Goal: Information Seeking & Learning: Learn about a topic

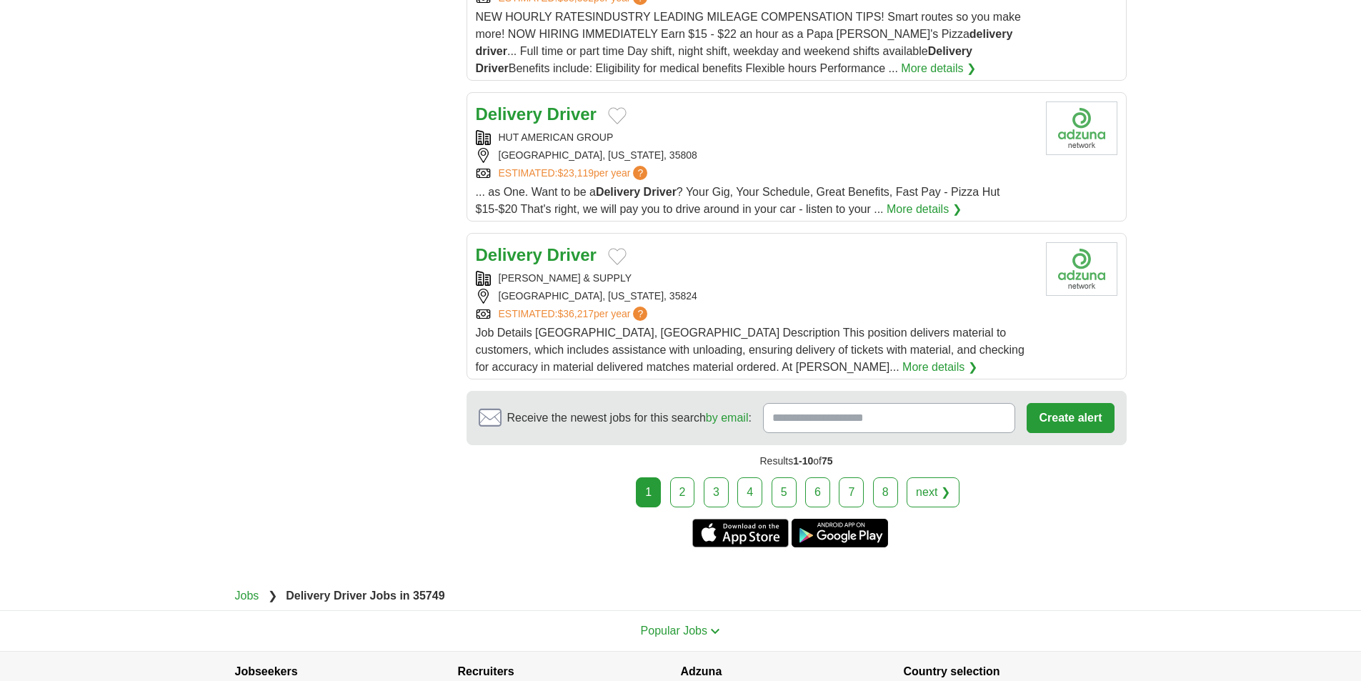
scroll to position [1643, 0]
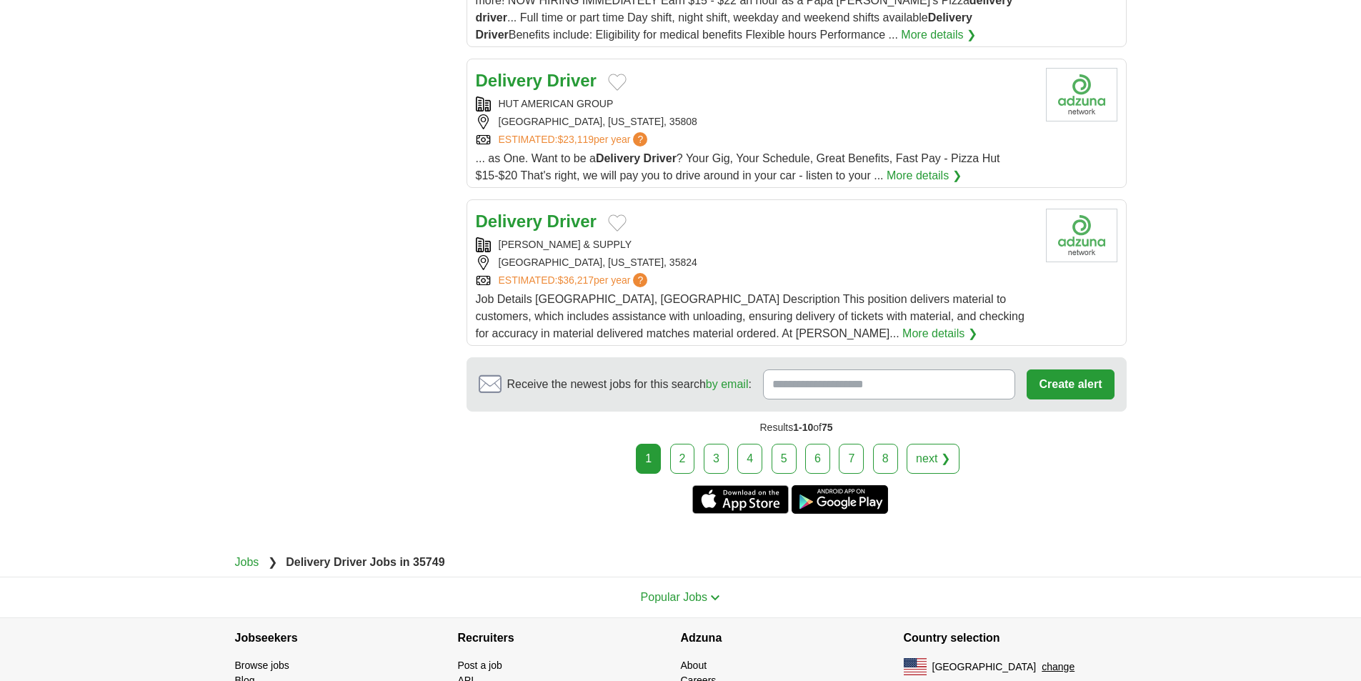
click at [902, 332] on link "More details ❯" at bounding box center [939, 333] width 75 height 17
click at [685, 445] on link "2" at bounding box center [682, 459] width 25 height 30
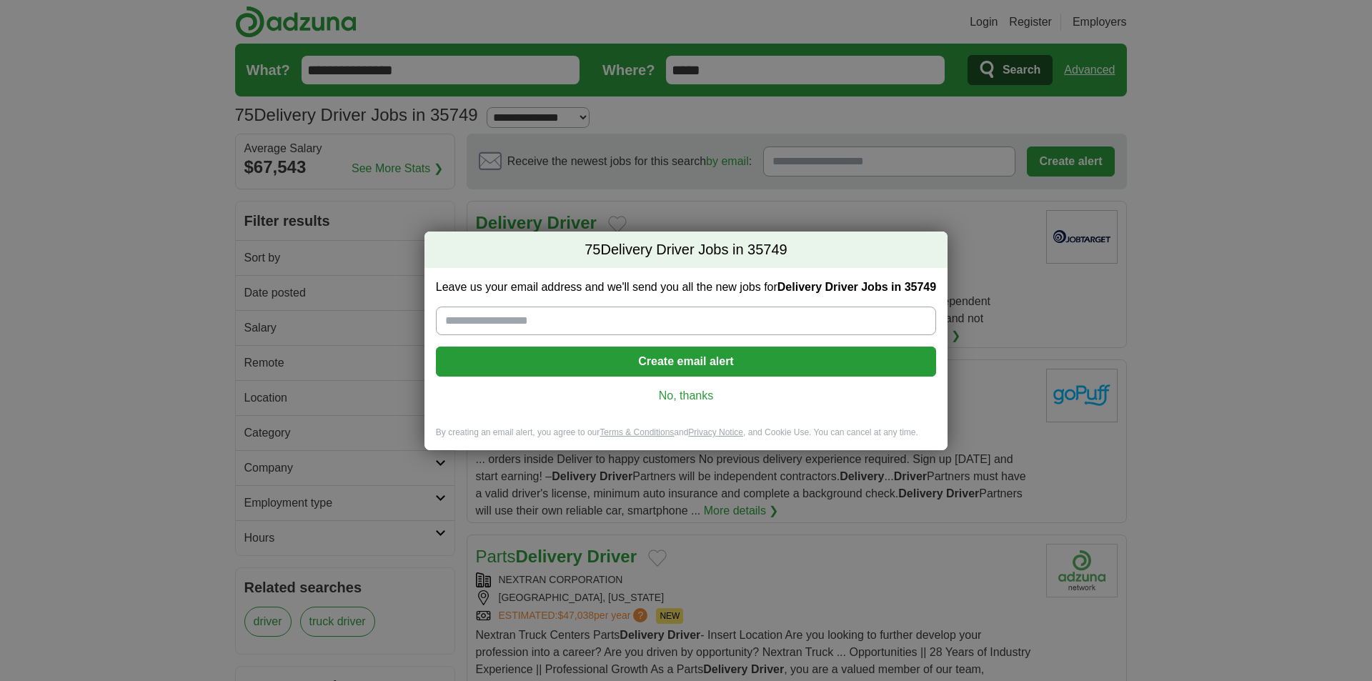
click at [699, 394] on link "No, thanks" at bounding box center [685, 396] width 477 height 16
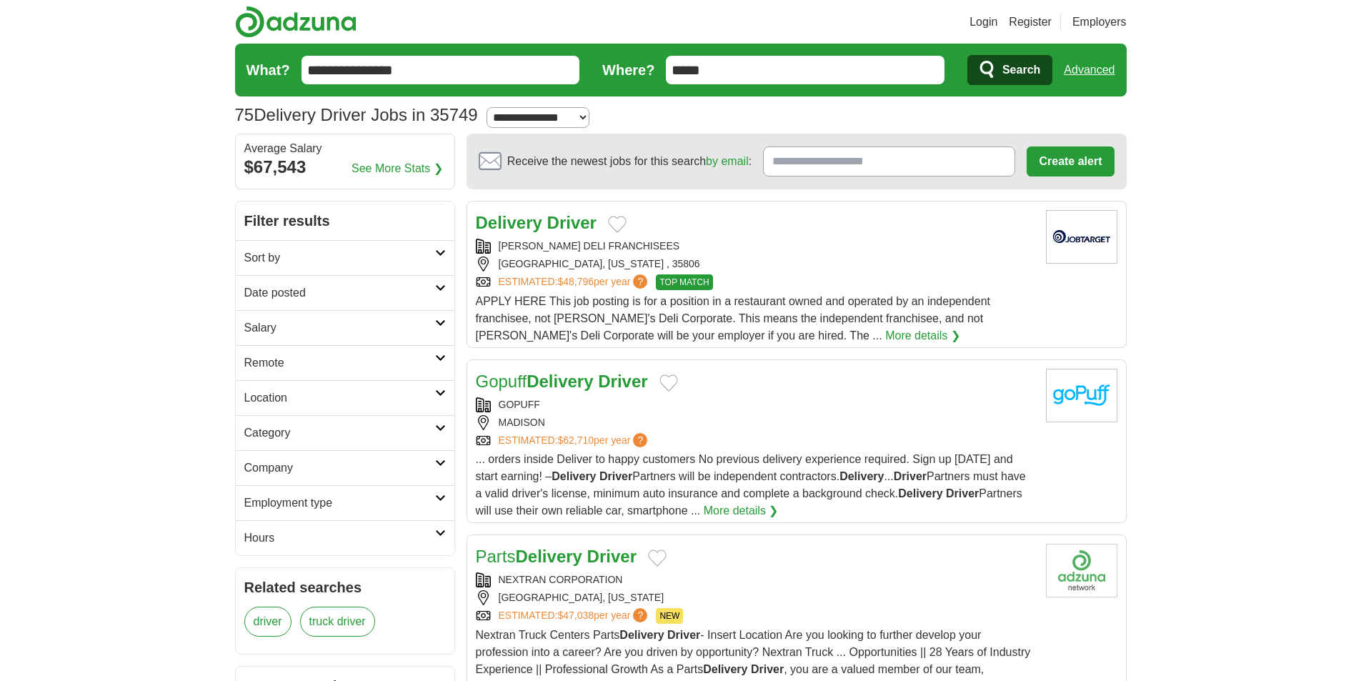
click at [525, 377] on link "Gopuff Delivery Driver" at bounding box center [562, 381] width 172 height 19
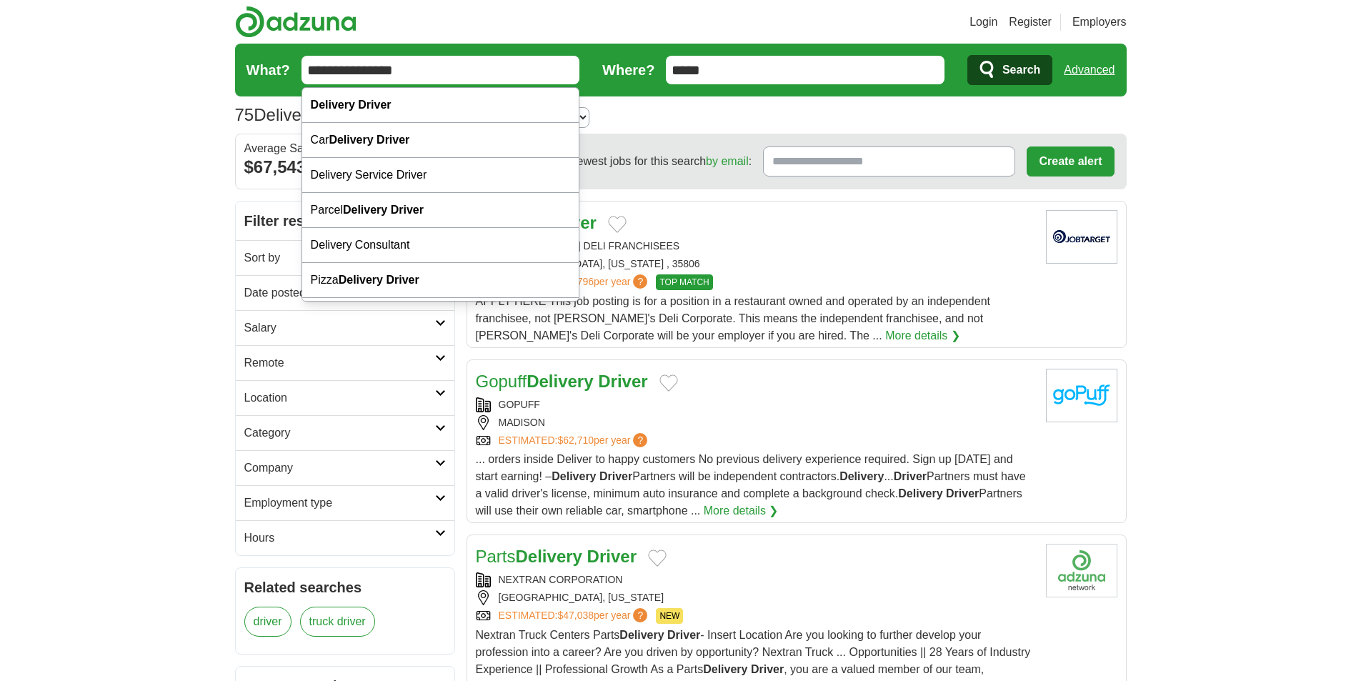
drag, startPoint x: 426, startPoint y: 69, endPoint x: 0, endPoint y: -7, distance: 432.6
type input "**********"
click at [1011, 69] on span "Search" at bounding box center [1022, 70] width 38 height 29
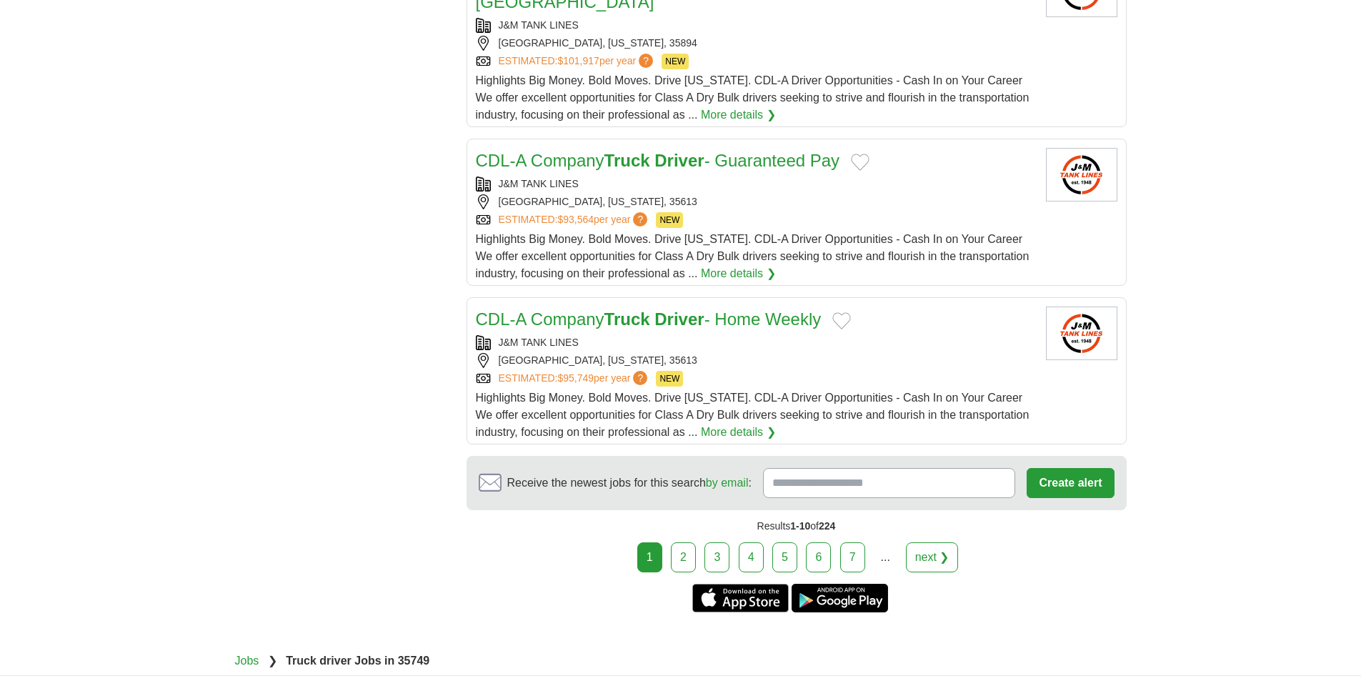
scroll to position [1572, 0]
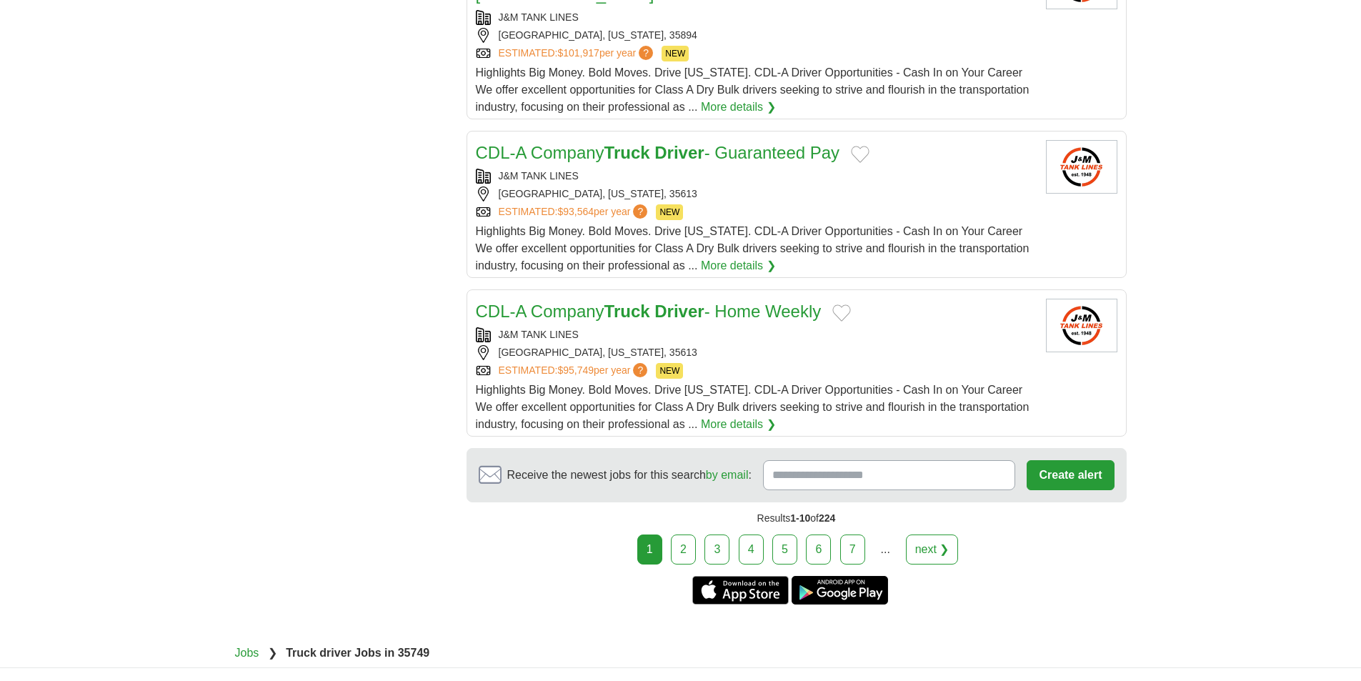
click at [944, 534] on link "next ❯" at bounding box center [932, 549] width 53 height 30
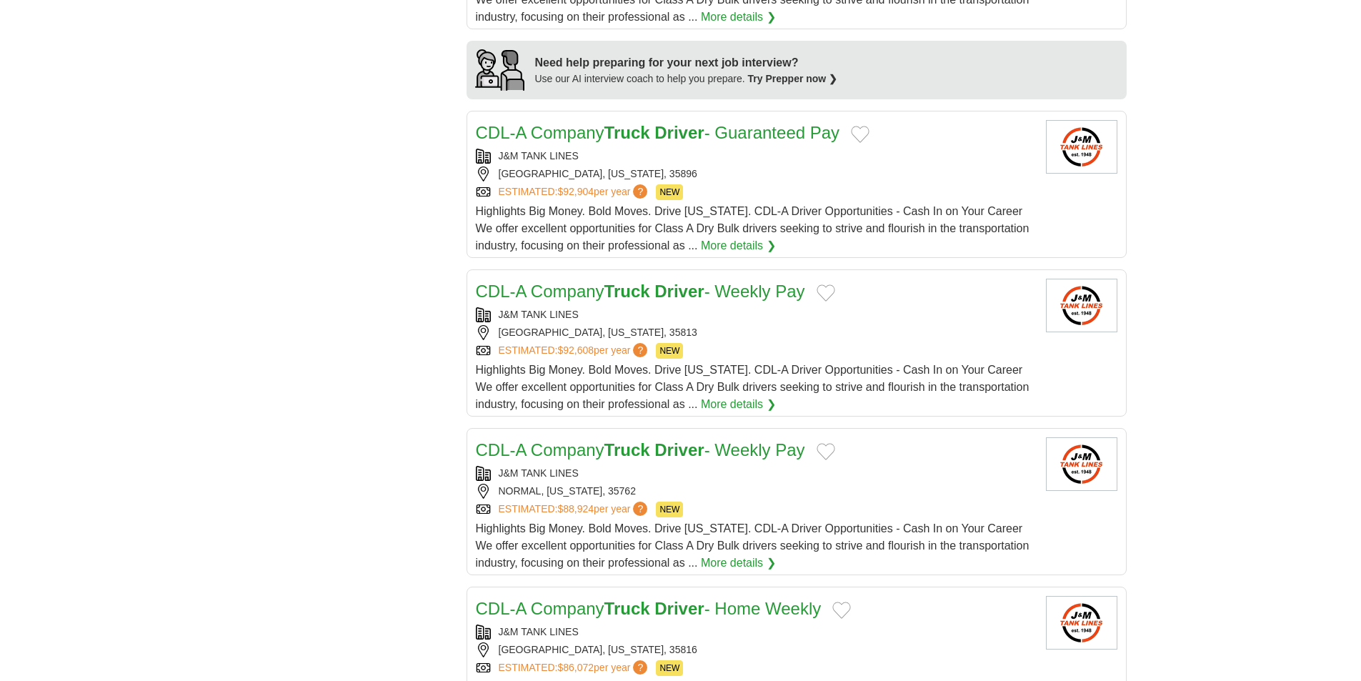
scroll to position [1358, 0]
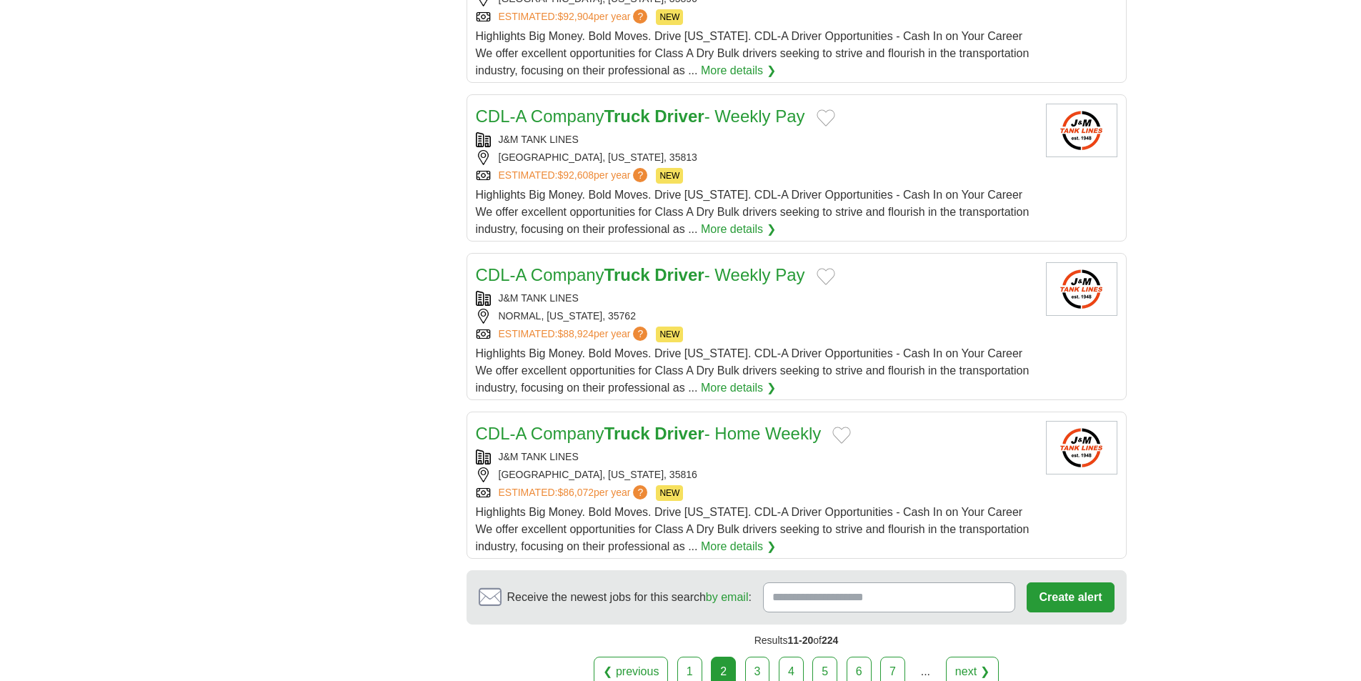
click at [985, 657] on link "next ❯" at bounding box center [972, 672] width 53 height 30
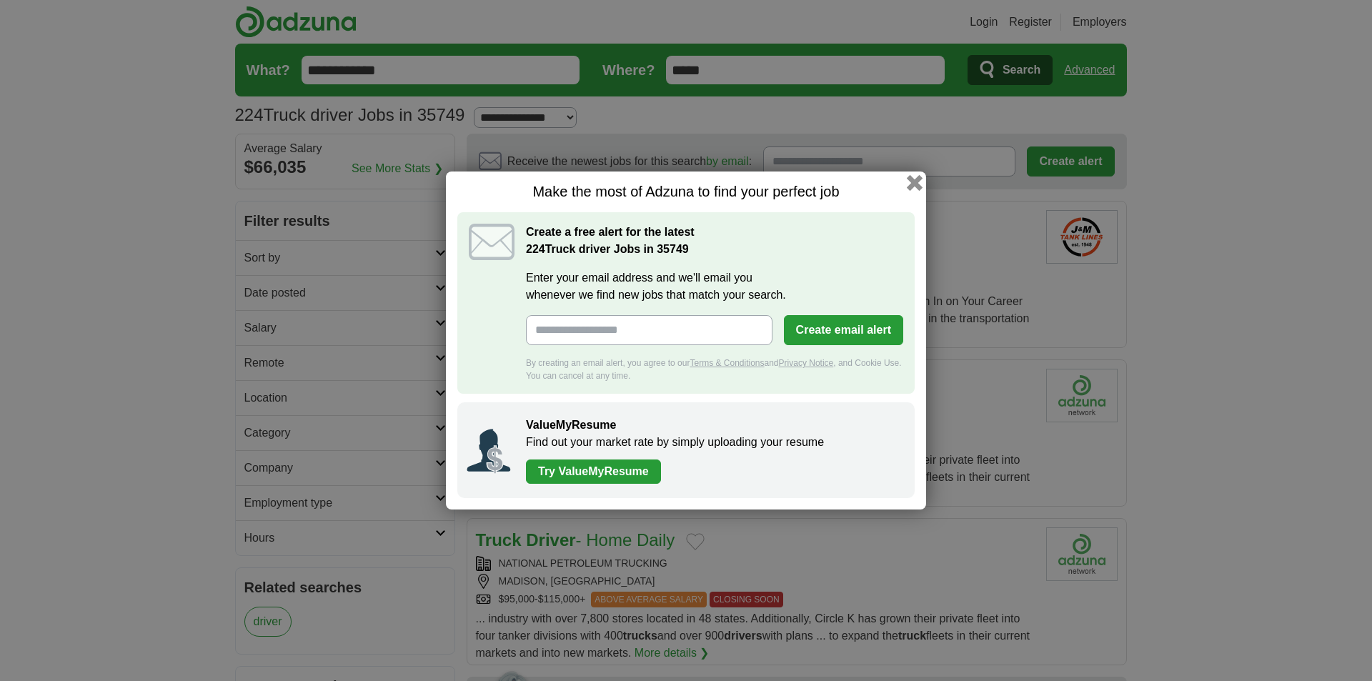
click at [912, 181] on button "button" at bounding box center [915, 183] width 16 height 16
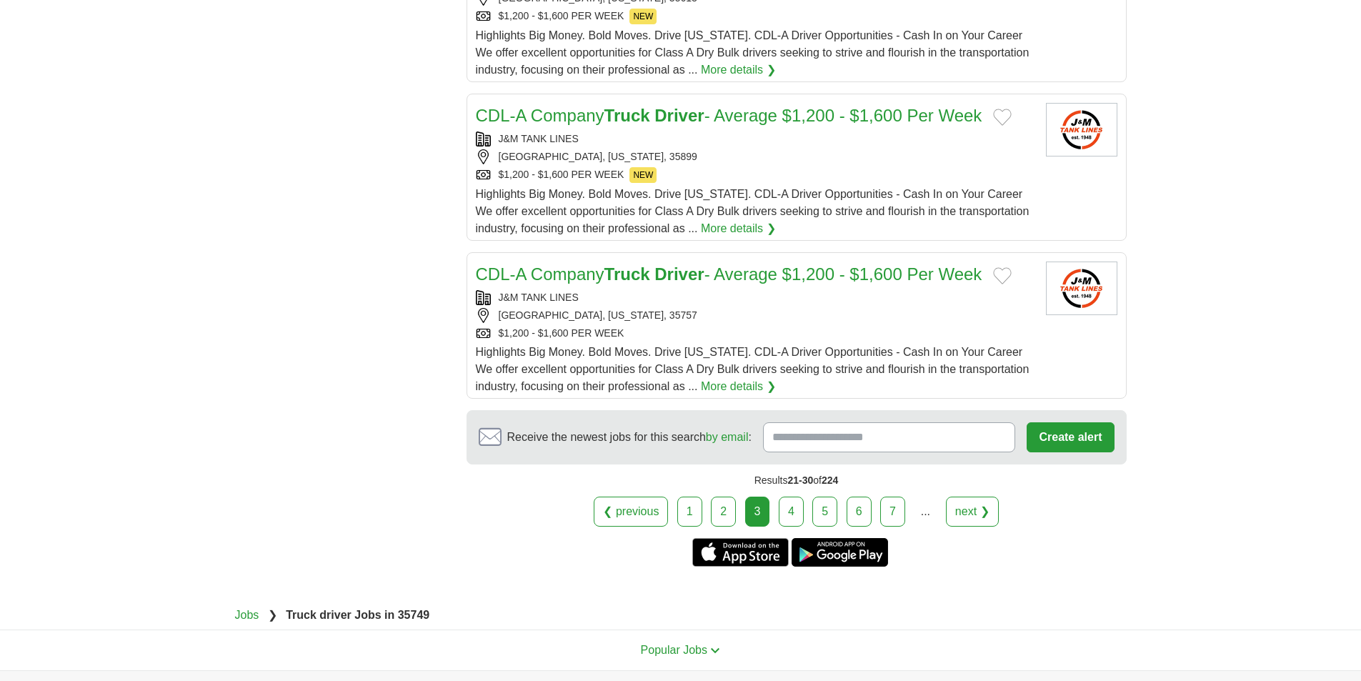
scroll to position [1572, 0]
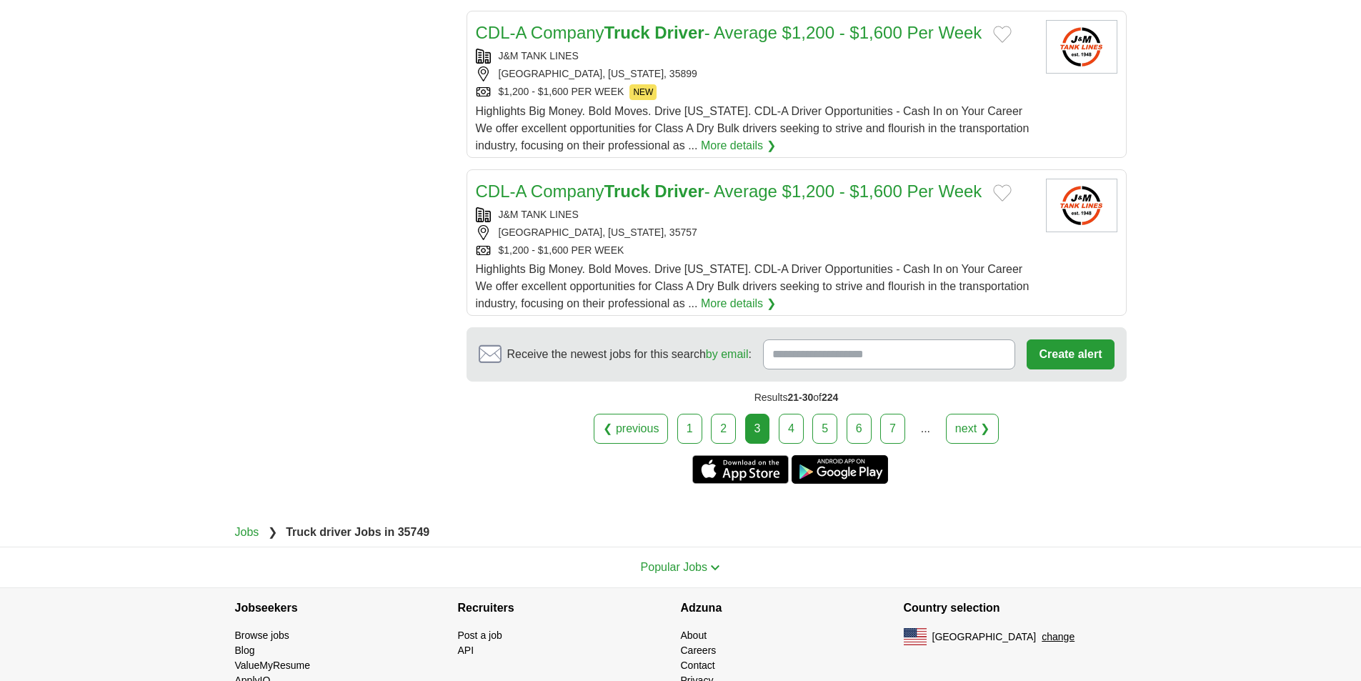
click at [968, 435] on link "next ❯" at bounding box center [972, 429] width 53 height 30
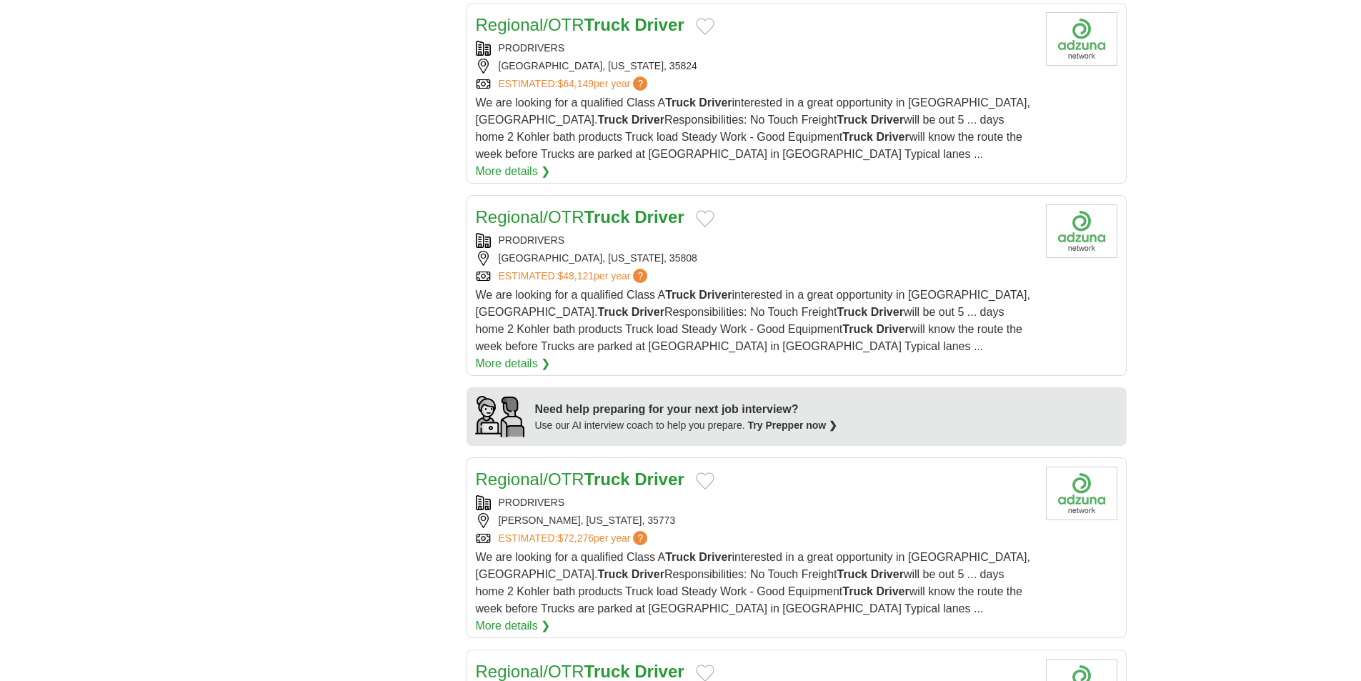
scroll to position [1000, 0]
